Goal: Information Seeking & Learning: Learn about a topic

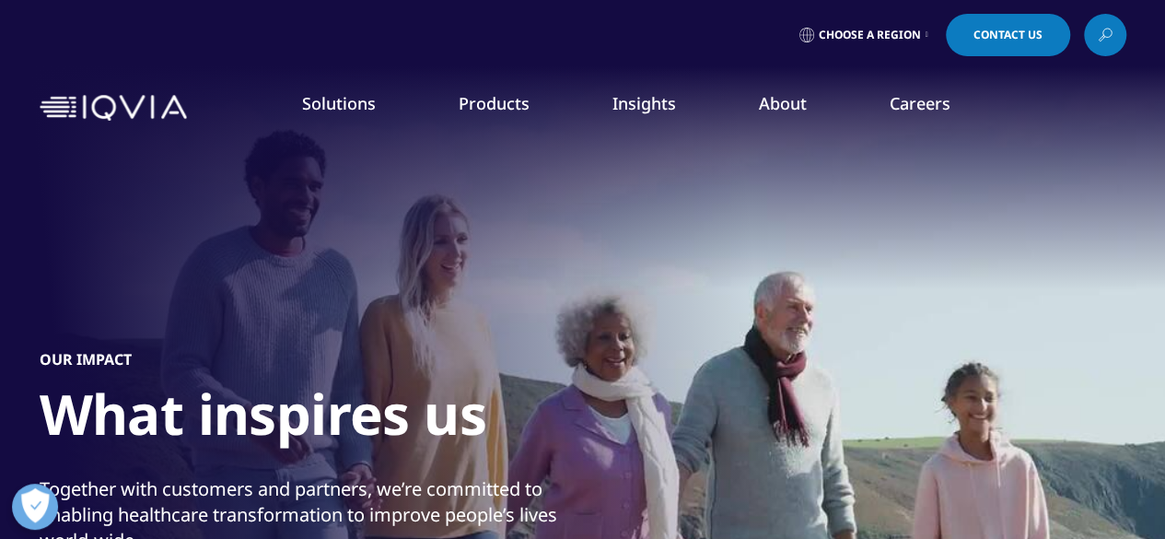
click at [440, 316] on link "Commitment to Global Health" at bounding box center [454, 318] width 285 height 20
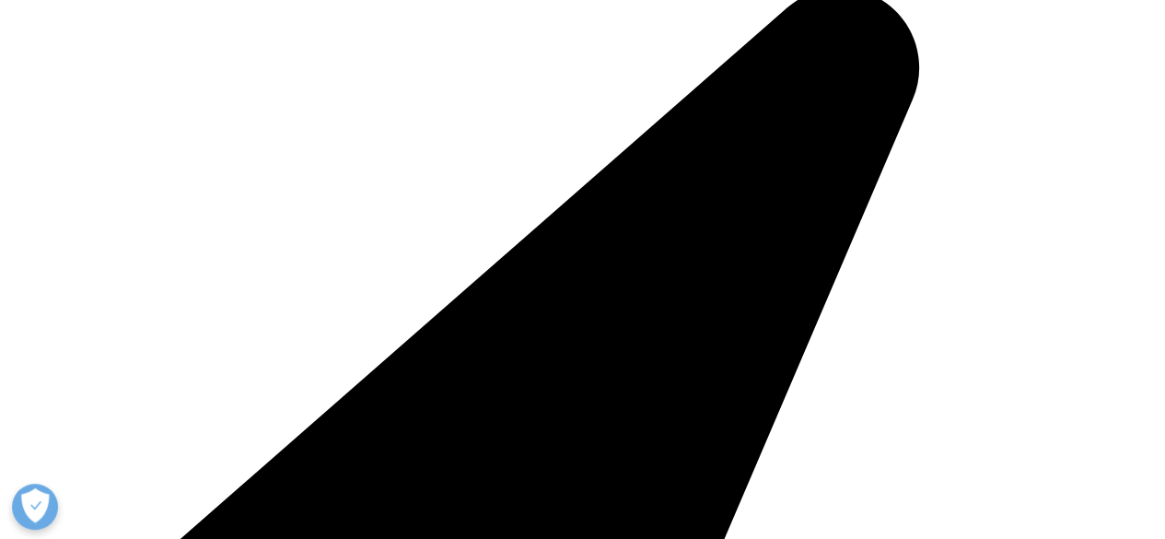
scroll to position [3960, 0]
